Goal: Check status

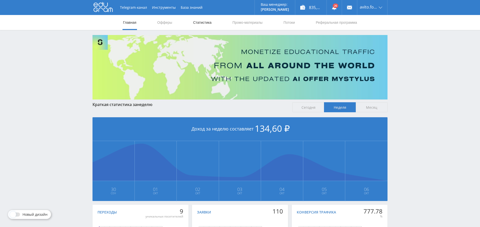
click at [203, 20] on link "Статистика" at bounding box center [203, 22] width 20 height 15
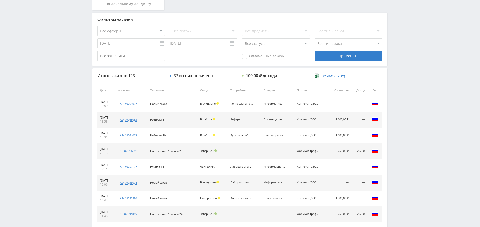
scroll to position [78, 0]
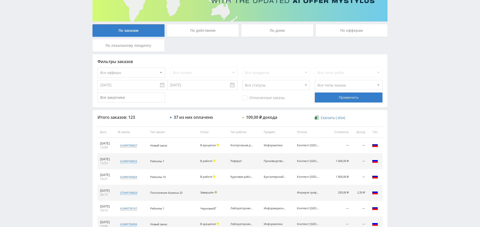
click at [152, 70] on select "Все офферы MyStylus MyStylus - Revshare Кэмп Studybay Автор24 Studybay [GEOGRAP…" at bounding box center [132, 73] width 68 height 10
select select "1"
click at [353, 98] on div "Применить" at bounding box center [349, 98] width 68 height 10
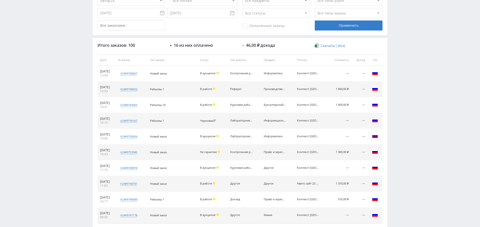
scroll to position [192, 0]
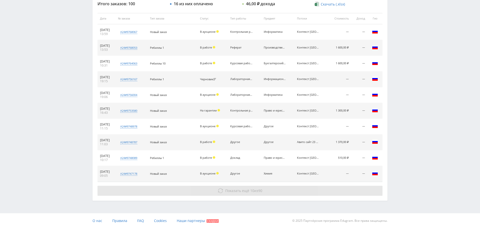
click at [256, 195] on div "Итого заказов: 100 16 из них оплачено 46,00 ₽ дохода Скачать (.xlsx) Дата № зак…" at bounding box center [240, 98] width 295 height 204
click at [255, 193] on button "Показать ещё 10 из 90" at bounding box center [240, 191] width 285 height 10
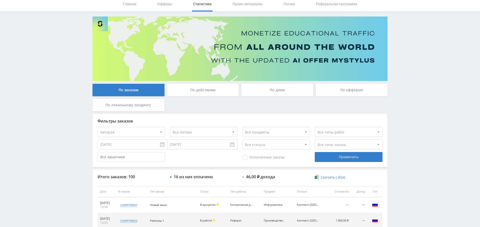
scroll to position [0, 0]
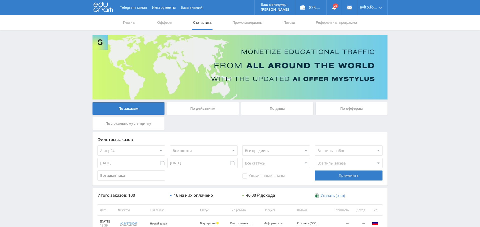
click at [265, 176] on span "Оплаченные заказы" at bounding box center [263, 176] width 43 height 5
click at [0, 0] on input "Оплаченные заказы" at bounding box center [0, 0] width 0 height 0
click at [336, 177] on div "Применить" at bounding box center [349, 176] width 68 height 10
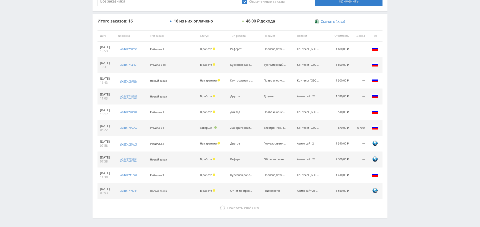
scroll to position [175, 0]
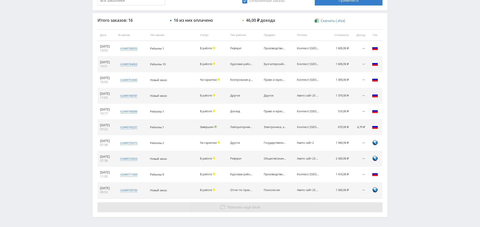
click at [288, 206] on button "Показать ещё 6 из 6" at bounding box center [240, 207] width 285 height 10
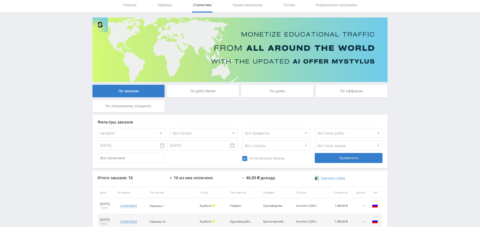
scroll to position [0, 0]
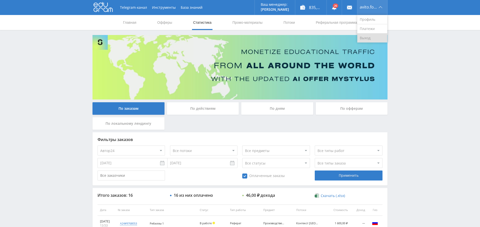
click at [375, 37] on link "Выход" at bounding box center [372, 38] width 30 height 9
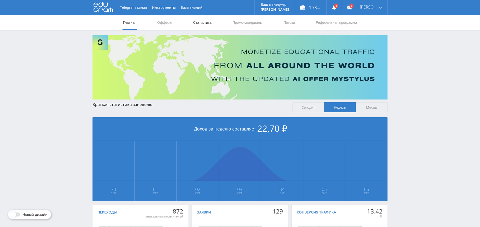
click at [201, 23] on link "Статистика" at bounding box center [203, 22] width 20 height 15
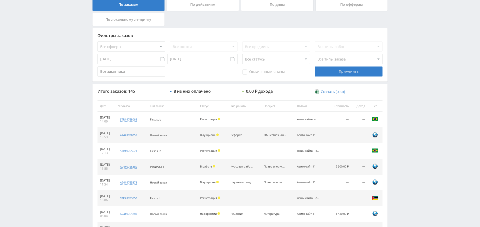
scroll to position [92, 0]
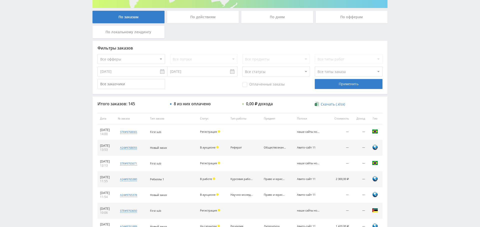
click at [134, 60] on select "Все офферы MyStylus MyStylus - Revshare Кэмп Studybay Автор24 Studybay [GEOGRAP…" at bounding box center [132, 59] width 68 height 10
select select "1"
click at [362, 82] on div "Применить" at bounding box center [349, 84] width 68 height 10
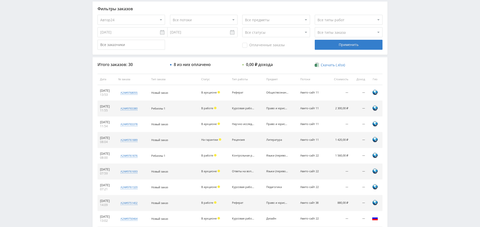
scroll to position [0, 0]
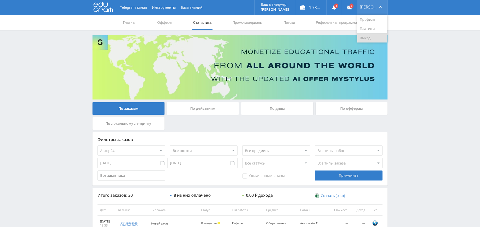
click at [375, 39] on link "Выход" at bounding box center [372, 38] width 30 height 9
